Goal: Task Accomplishment & Management: Manage account settings

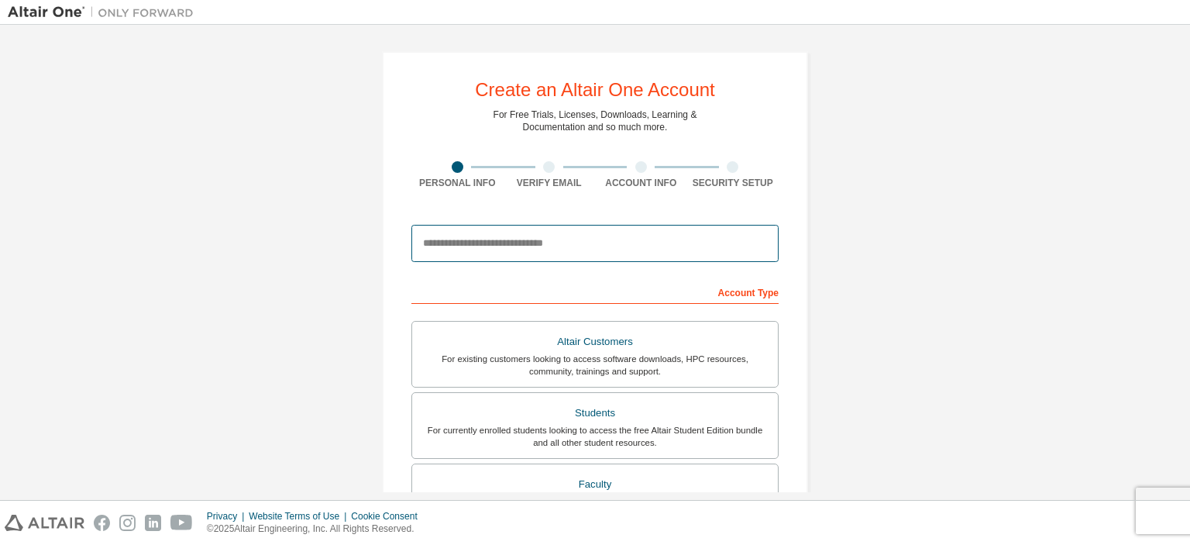
click at [515, 251] on input "email" at bounding box center [594, 243] width 367 height 37
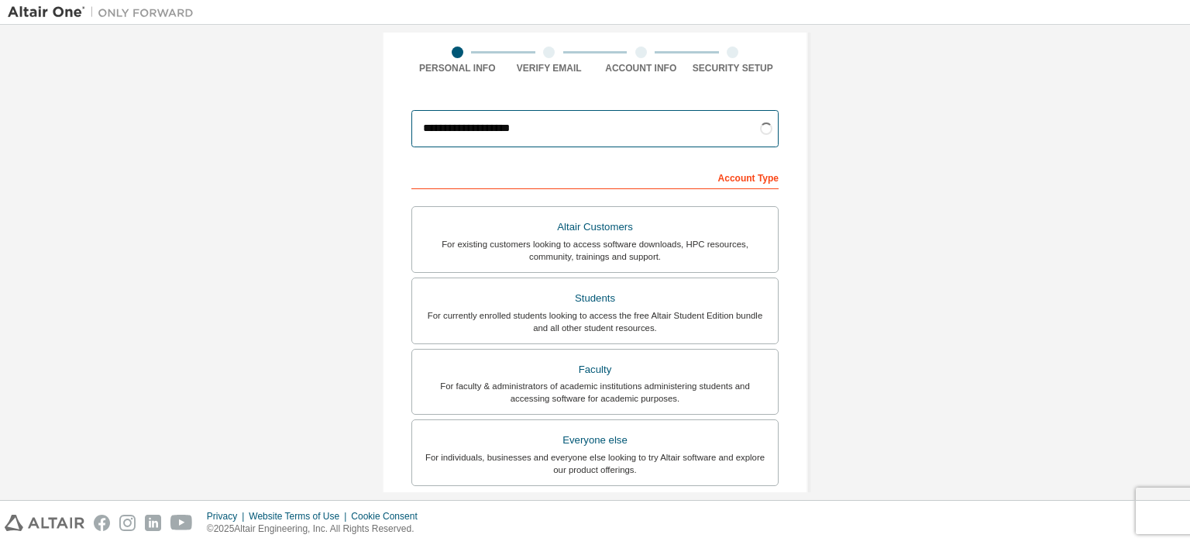
scroll to position [155, 0]
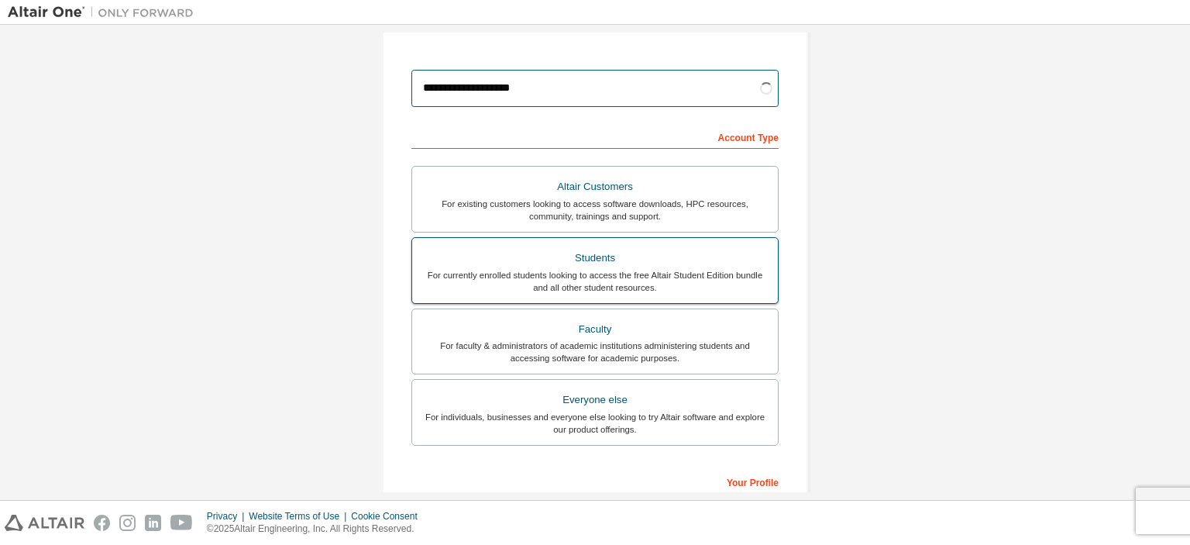
type input "**********"
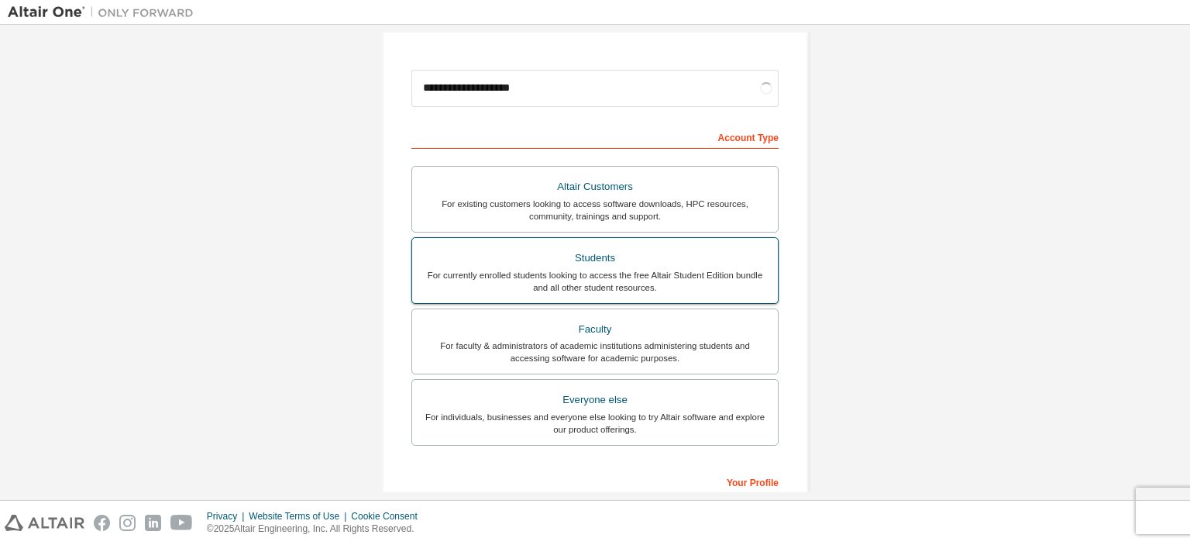
click at [627, 276] on div "For currently enrolled students looking to access the free Altair Student Editi…" at bounding box center [594, 281] width 347 height 25
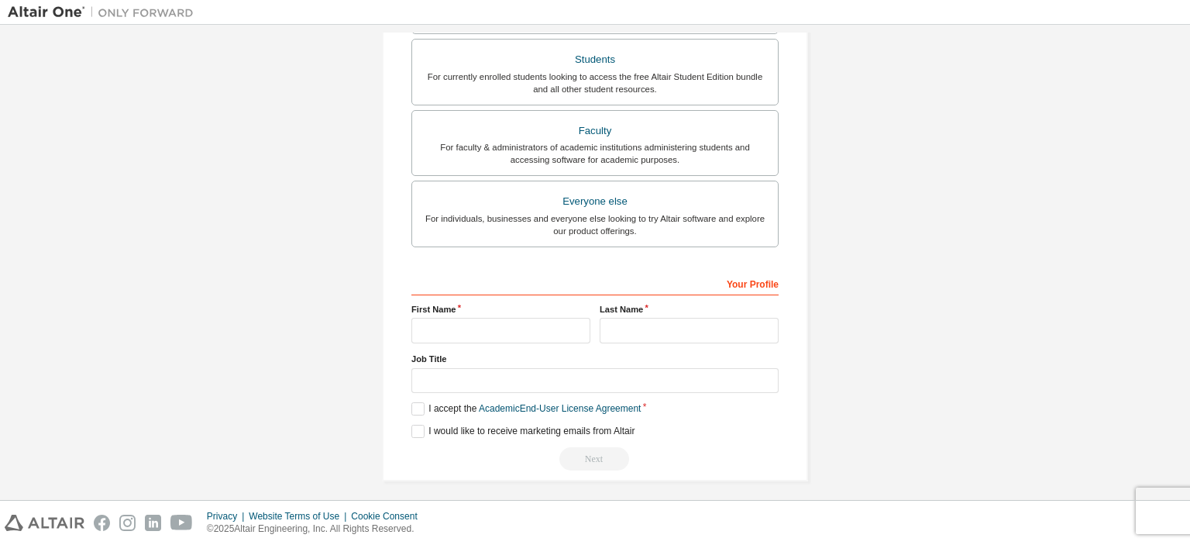
scroll to position [357, 0]
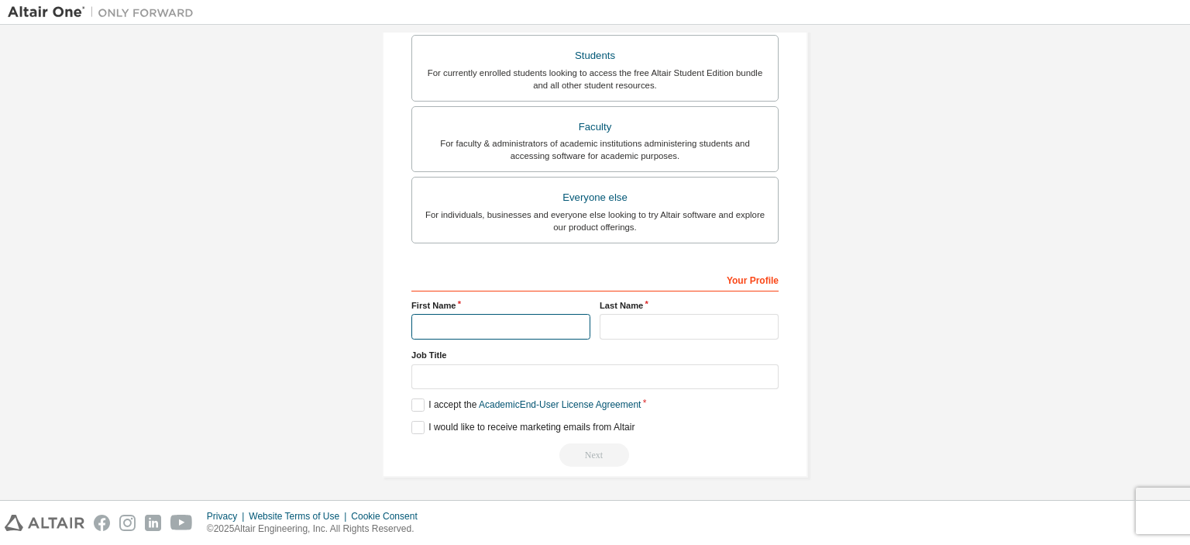
click at [522, 329] on input "text" at bounding box center [500, 327] width 179 height 26
type input "**"
type input "*"
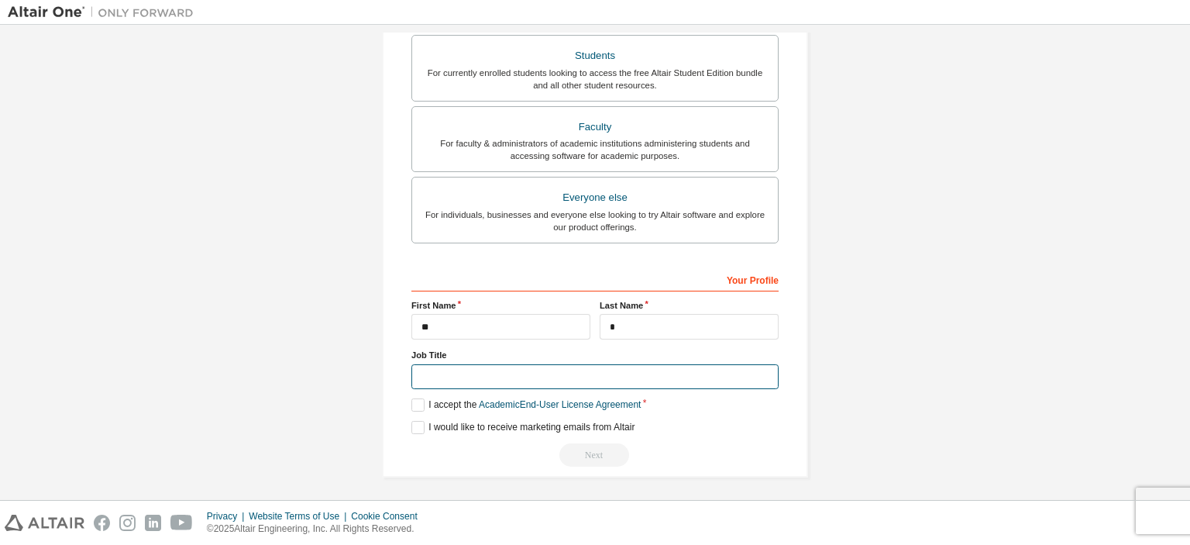
click at [600, 368] on input "text" at bounding box center [594, 377] width 367 height 26
type input "*******"
click at [416, 401] on label "I accept the Academic End-User License Agreement" at bounding box center [525, 404] width 229 height 13
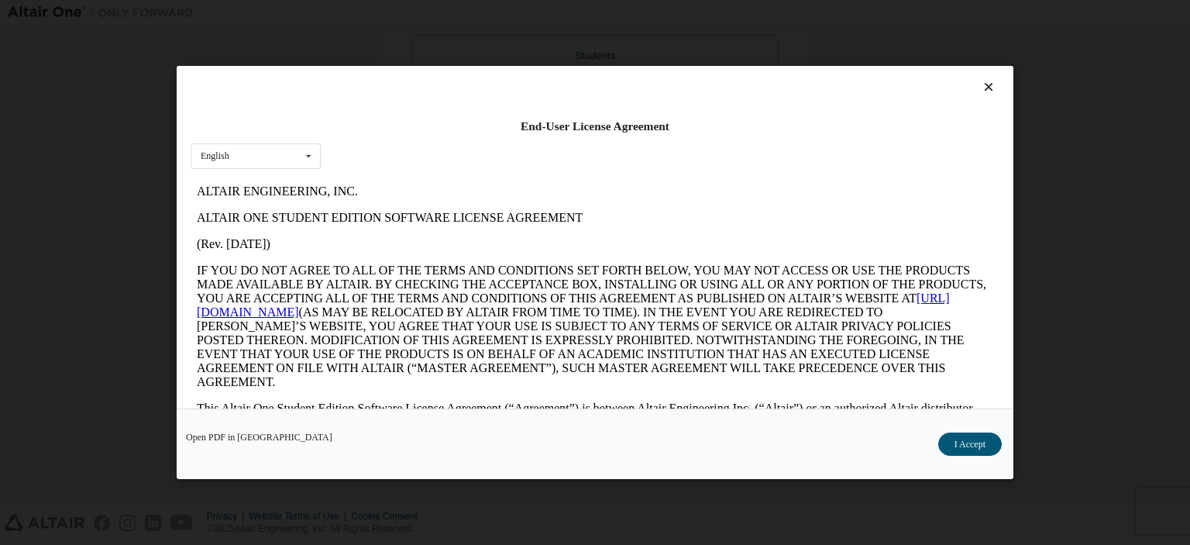
scroll to position [0, 0]
click html "ALTAIR ENGINEERING, INC. ALTAIR ONE STUDENT EDITION SOFTWARE LICENSE AGREEMENT …"
click at [235, 158] on div "English English" at bounding box center [256, 156] width 130 height 26
click at [242, 166] on div "English English" at bounding box center [256, 156] width 130 height 26
click at [986, 445] on button "I Accept" at bounding box center [970, 443] width 64 height 23
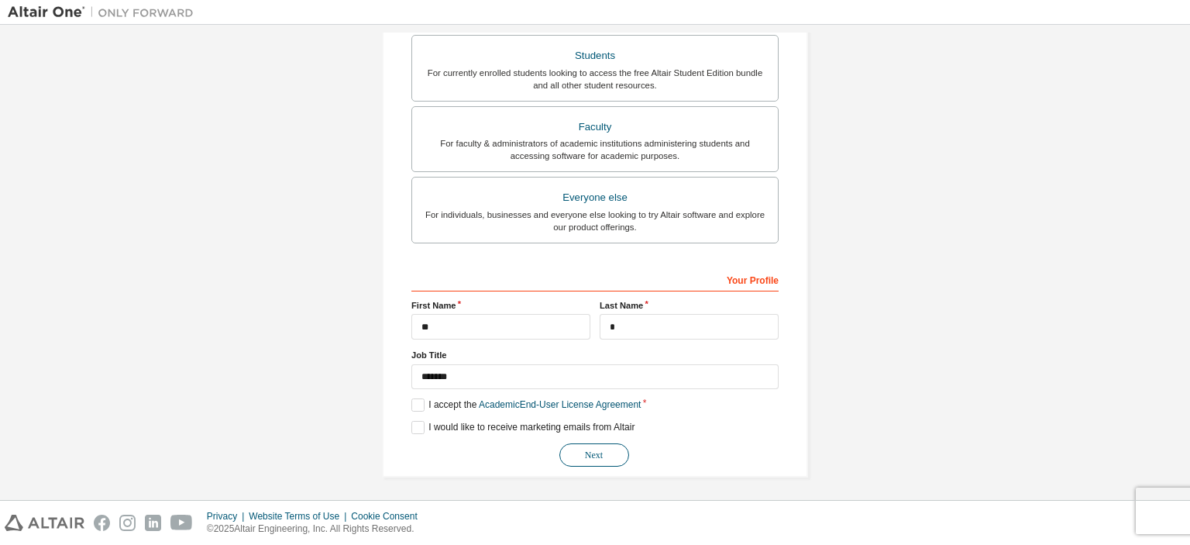
click at [576, 449] on button "Next" at bounding box center [594, 454] width 70 height 23
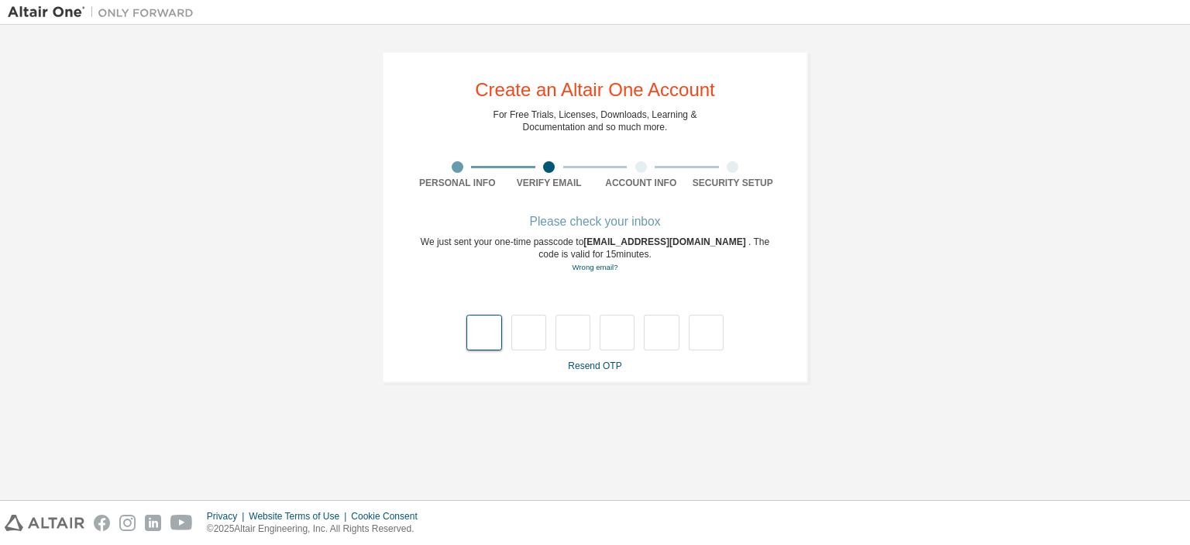
type input "*"
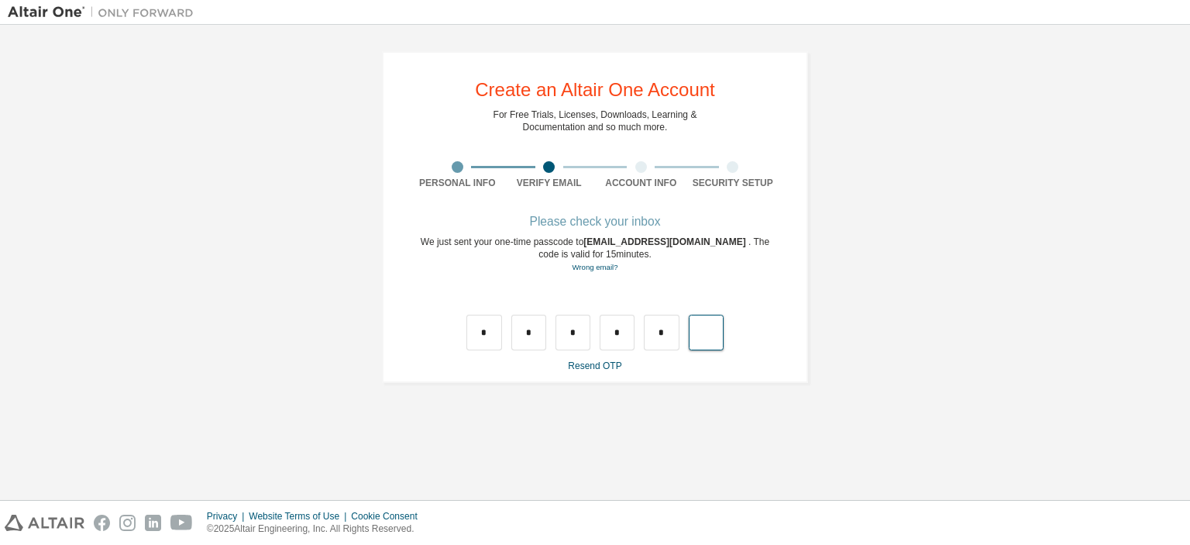
type input "*"
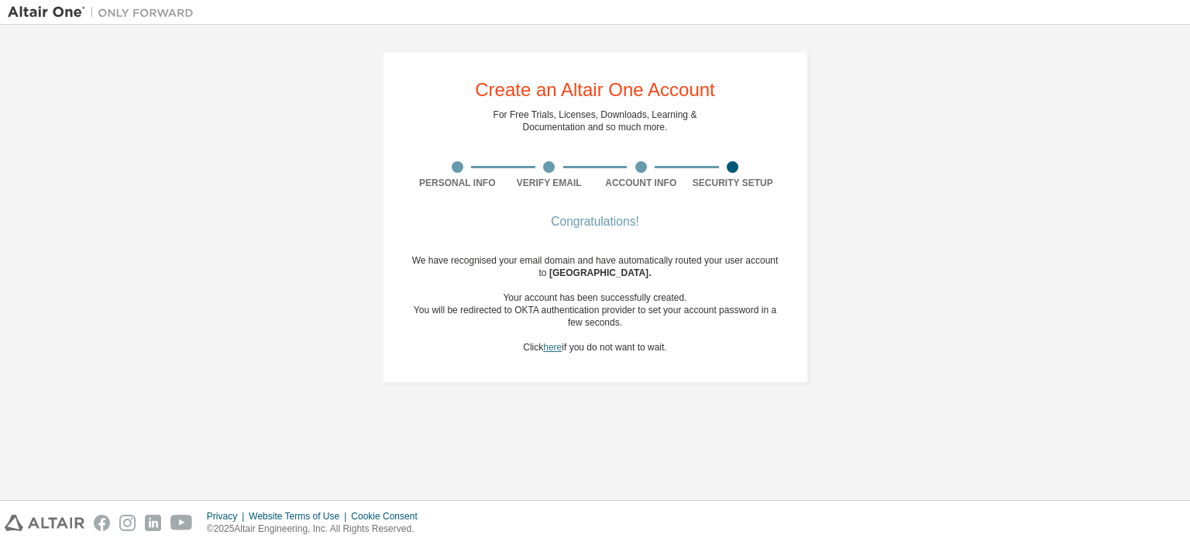
click at [549, 346] on link "here" at bounding box center [552, 347] width 19 height 11
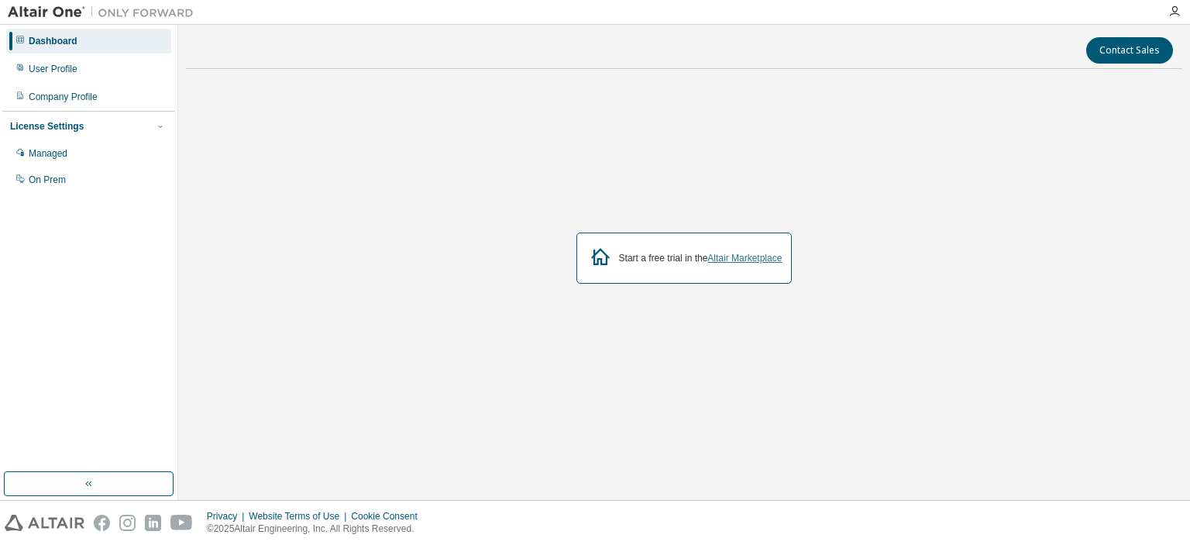
click at [756, 259] on link "Altair Marketplace" at bounding box center [744, 258] width 74 height 11
click at [74, 95] on div "Company Profile" at bounding box center [63, 97] width 69 height 12
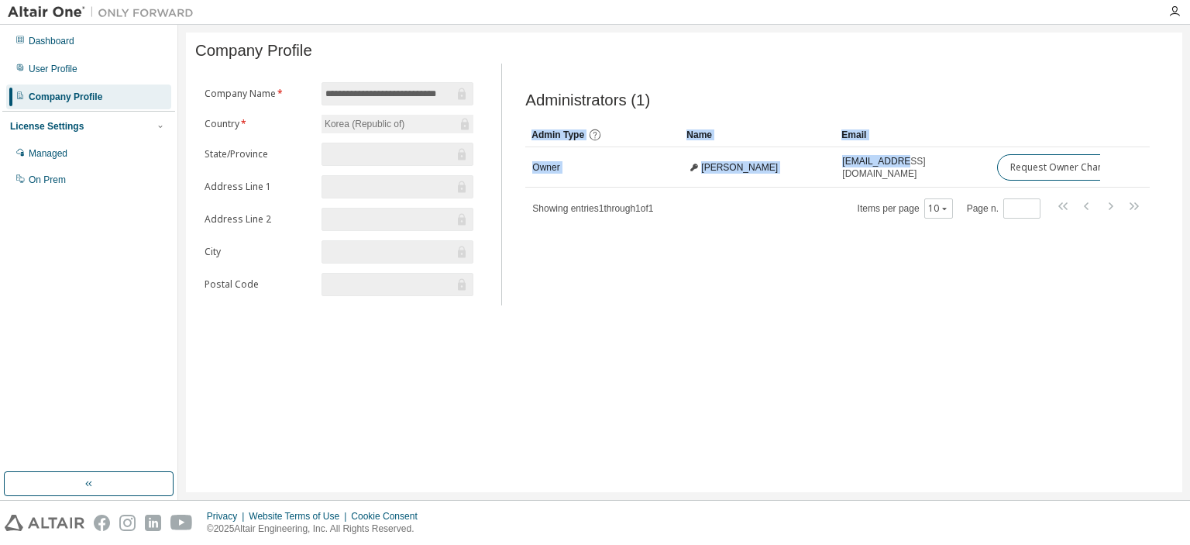
drag, startPoint x: 910, startPoint y: 177, endPoint x: 1162, endPoint y: 191, distance: 252.2
click at [1179, 177] on div "**********" at bounding box center [684, 262] width 996 height 459
click at [966, 369] on div "**********" at bounding box center [684, 262] width 996 height 459
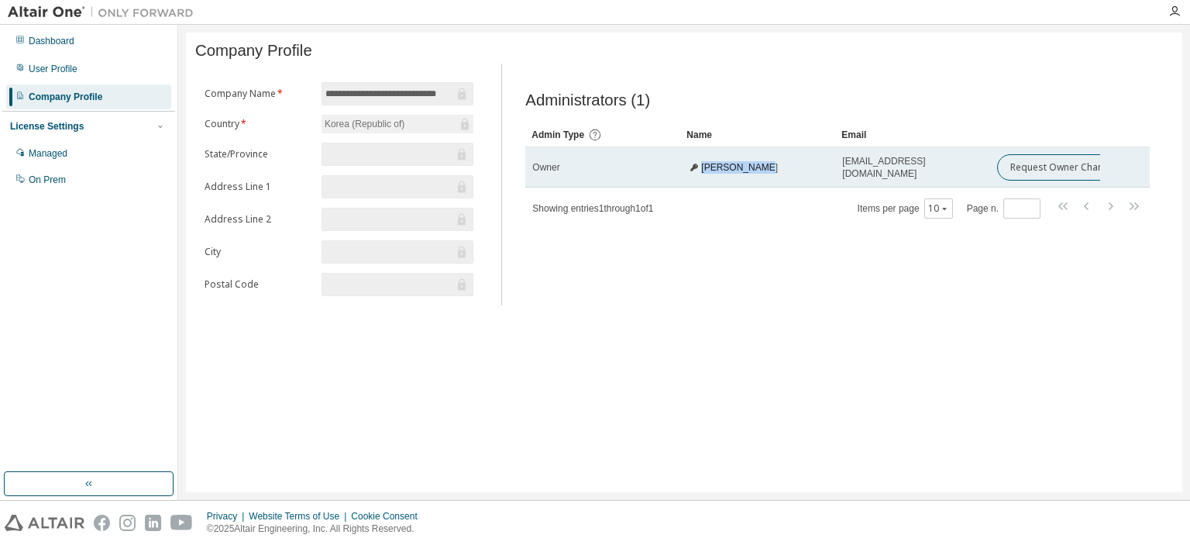
drag, startPoint x: 703, startPoint y: 173, endPoint x: 766, endPoint y: 169, distance: 62.9
click at [766, 169] on div "[PERSON_NAME]" at bounding box center [757, 167] width 141 height 12
click at [974, 172] on div "[EMAIL_ADDRESS][DOMAIN_NAME]" at bounding box center [912, 167] width 141 height 25
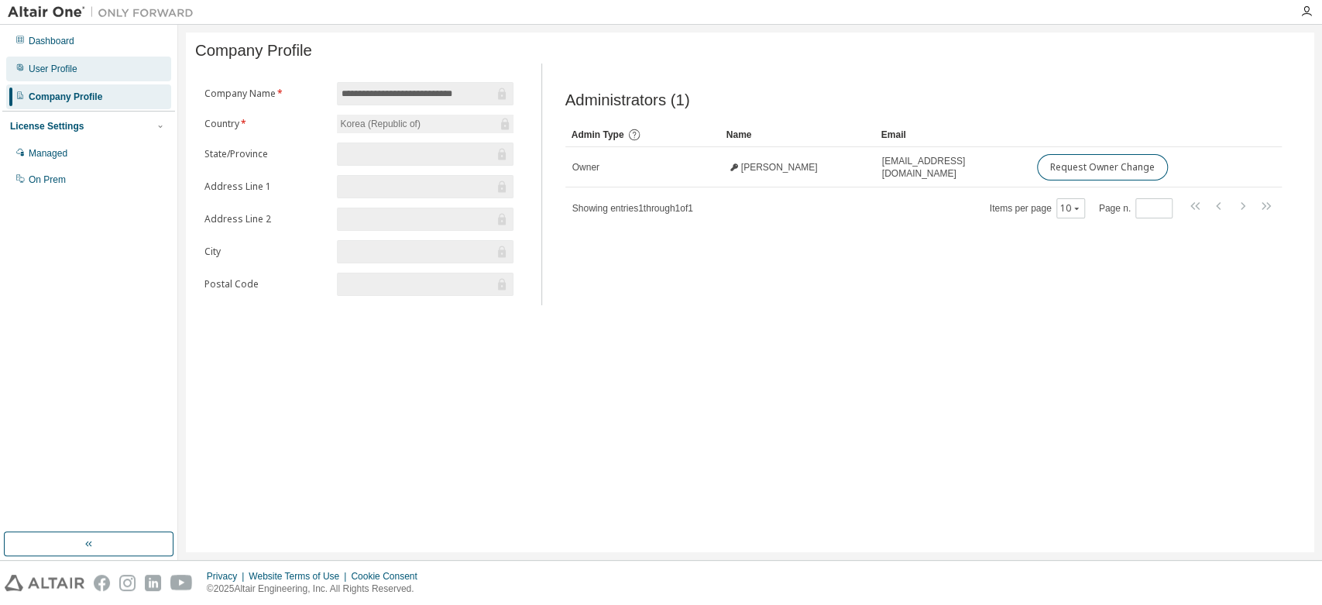
click at [65, 60] on div "User Profile" at bounding box center [88, 69] width 165 height 25
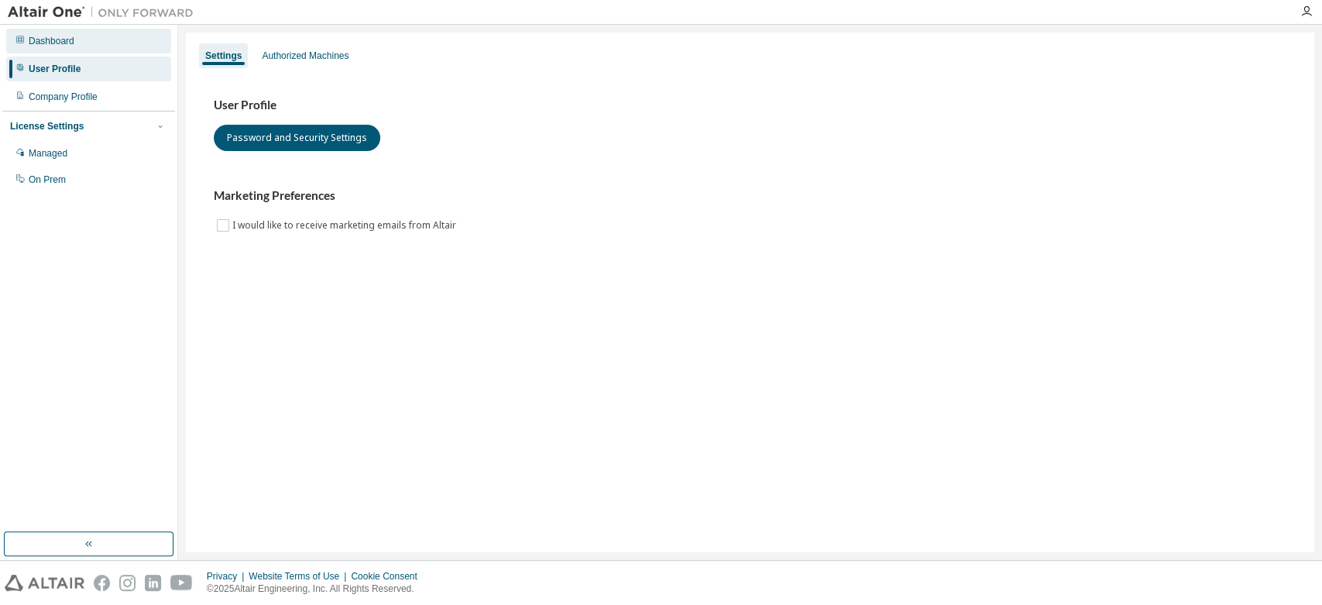
click at [68, 43] on div "Dashboard" at bounding box center [52, 41] width 46 height 12
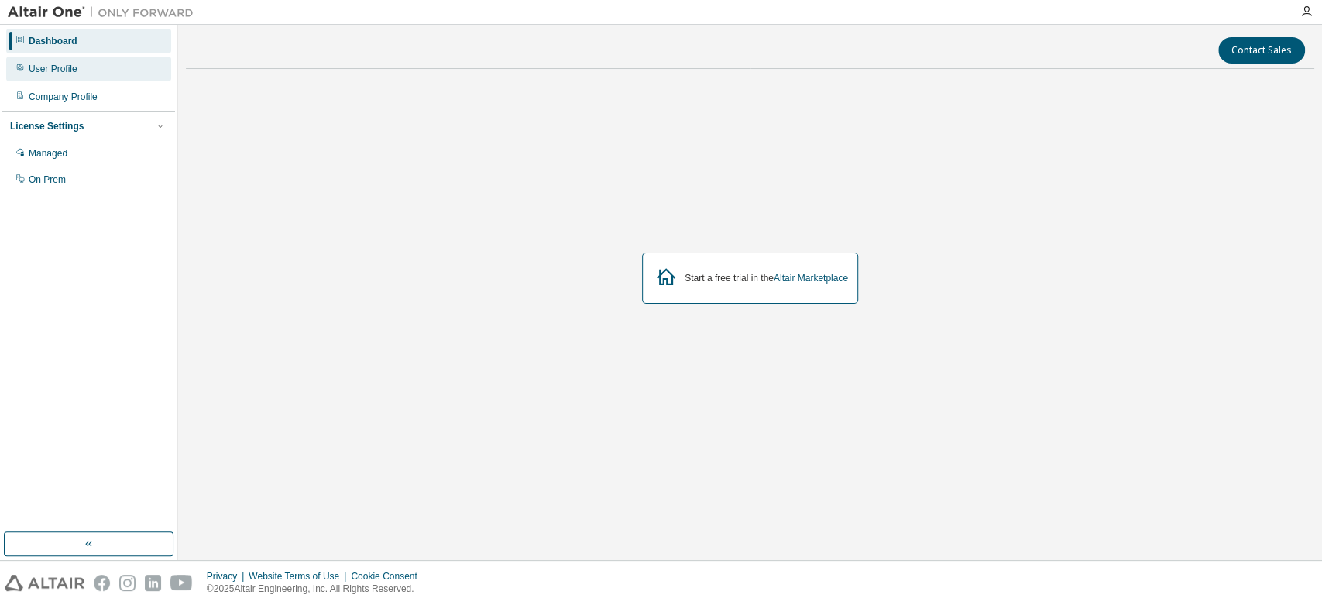
click at [69, 59] on div "User Profile" at bounding box center [88, 69] width 165 height 25
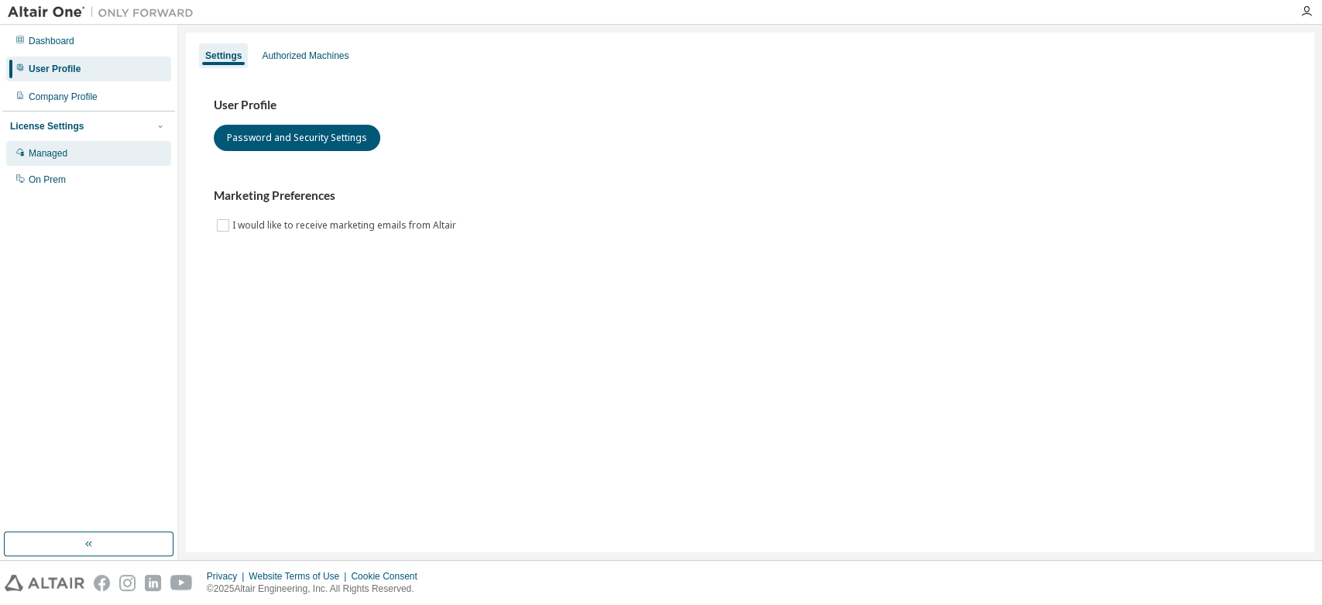
click at [63, 163] on div "Managed" at bounding box center [88, 153] width 165 height 25
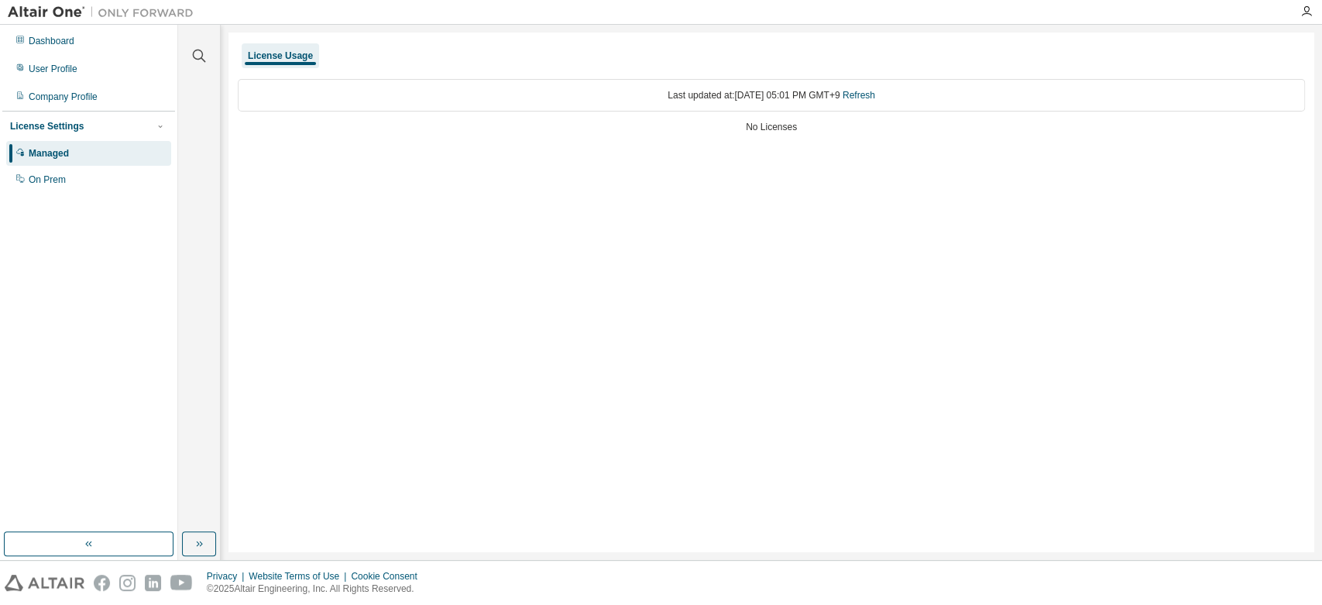
click at [62, 195] on div "Dashboard User Profile Company Profile License Settings Managed On Prem" at bounding box center [88, 278] width 173 height 503
click at [59, 178] on div "On Prem" at bounding box center [47, 180] width 37 height 12
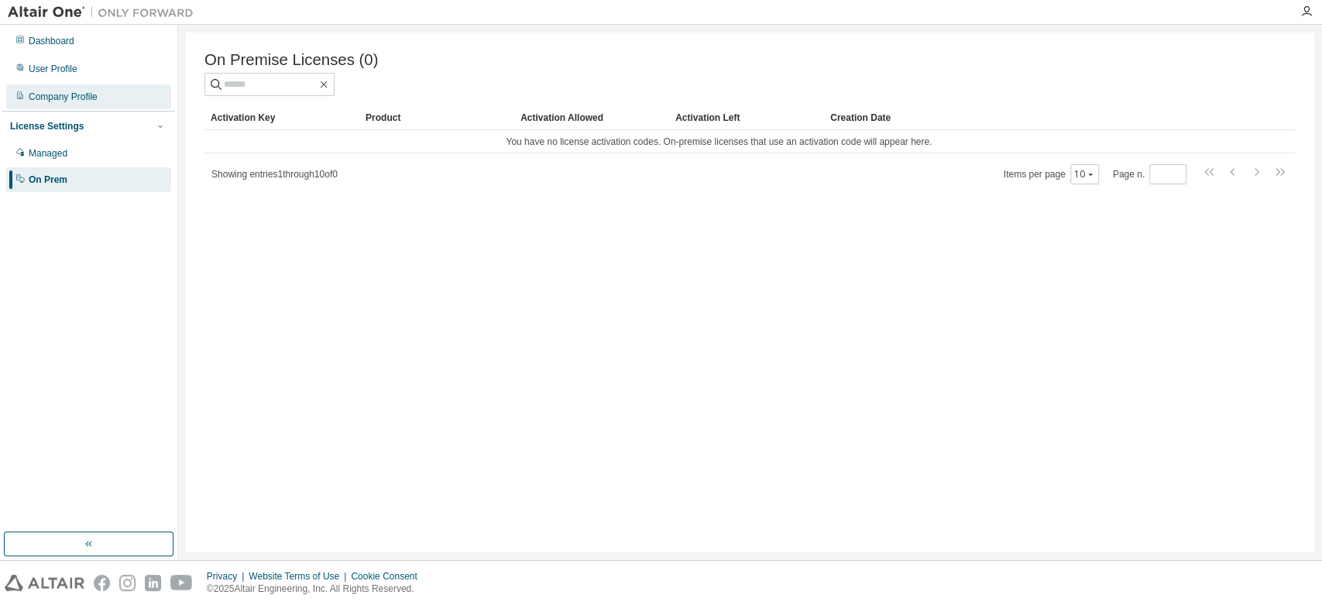
click at [68, 104] on div "Company Profile" at bounding box center [88, 96] width 165 height 25
